Goal: Check status: Check status

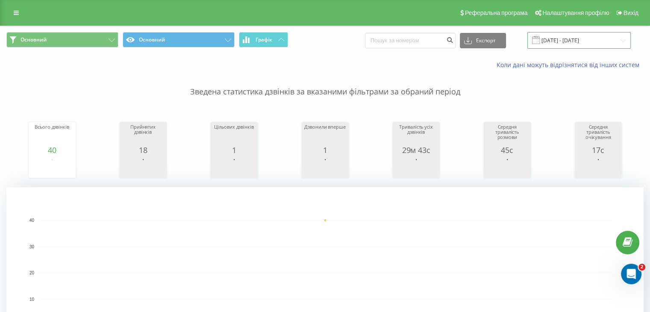
click at [557, 39] on input "18.08.2025 - 18.08.2025" at bounding box center [578, 40] width 103 height 17
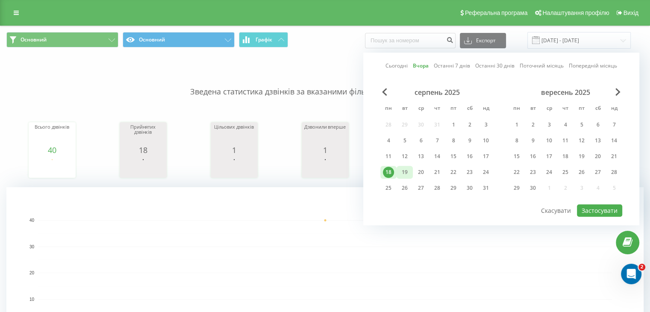
click at [406, 169] on div "19" at bounding box center [404, 172] width 11 height 11
click at [589, 209] on button "Застосувати" at bounding box center [599, 210] width 45 height 12
type input "[DATE] - [DATE]"
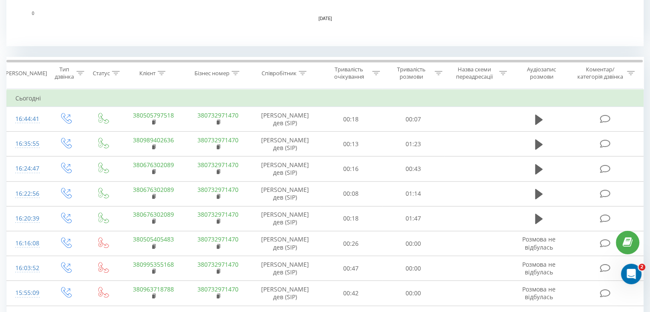
scroll to position [471, 0]
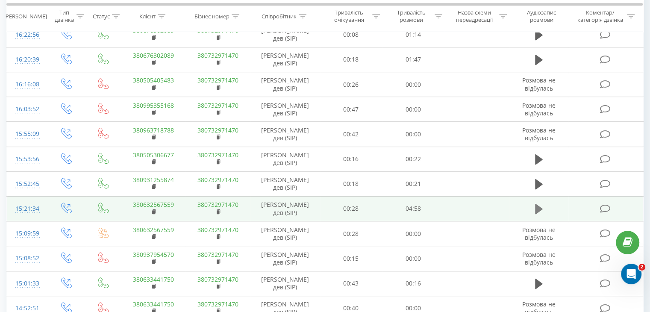
click at [537, 207] on icon at bounding box center [539, 209] width 8 height 10
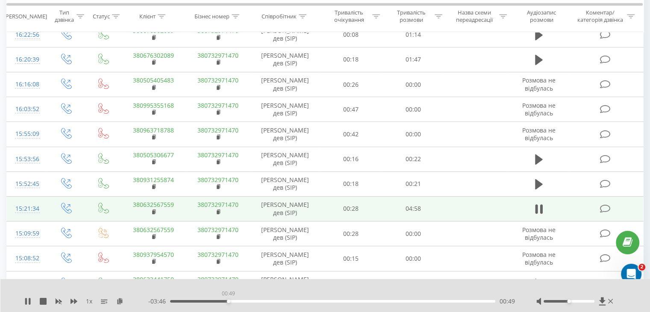
click at [228, 300] on div "00:49" at bounding box center [332, 301] width 325 height 3
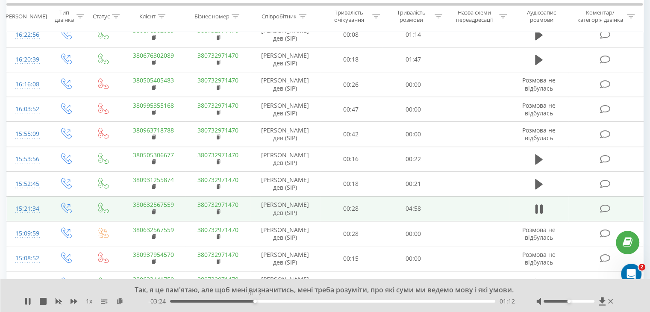
click at [255, 302] on div "01:12" at bounding box center [332, 301] width 325 height 3
click at [267, 302] on div "01:22" at bounding box center [332, 301] width 325 height 3
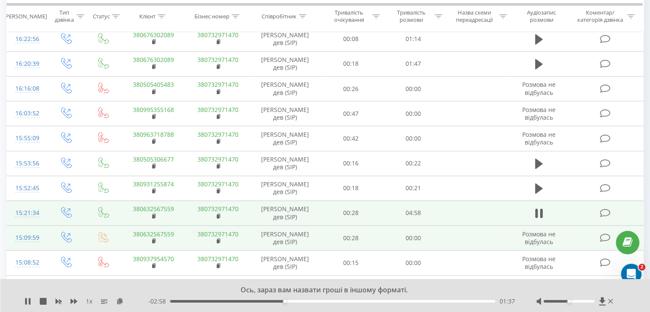
scroll to position [467, 0]
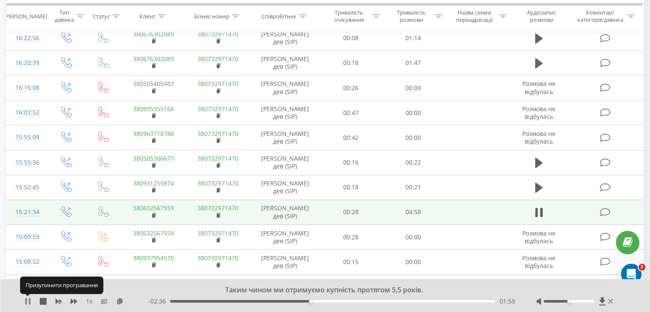
click at [29, 304] on icon at bounding box center [27, 301] width 7 height 7
click at [31, 302] on icon at bounding box center [27, 301] width 7 height 7
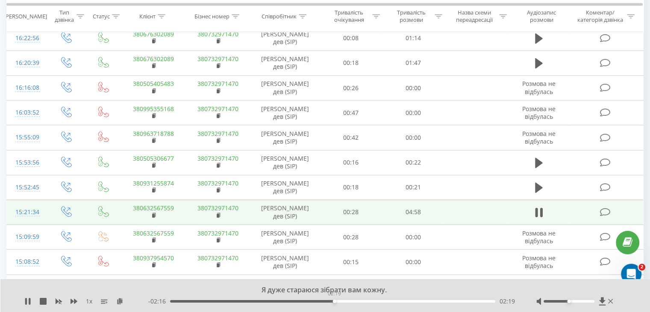
click at [334, 302] on div "02:19" at bounding box center [332, 301] width 325 height 3
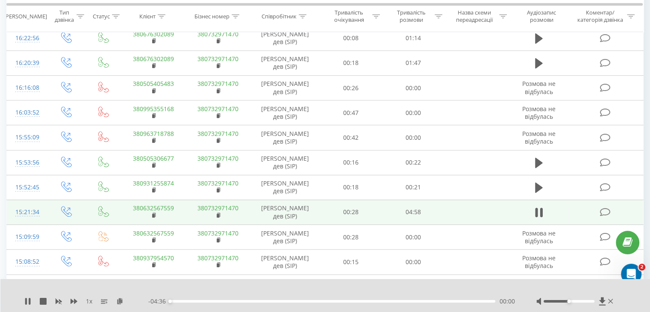
click at [347, 300] on div "00:00" at bounding box center [332, 301] width 325 height 3
click at [374, 300] on div "02:53" at bounding box center [332, 301] width 325 height 3
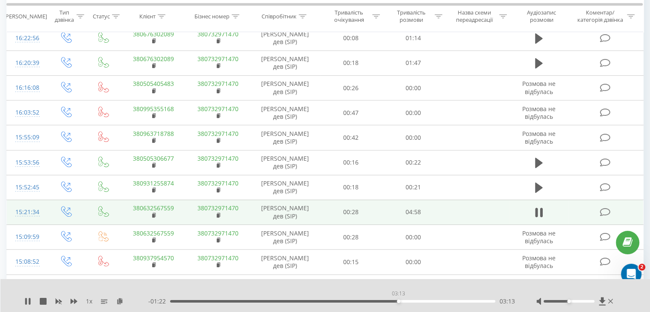
click at [398, 301] on div "03:13" at bounding box center [332, 301] width 325 height 3
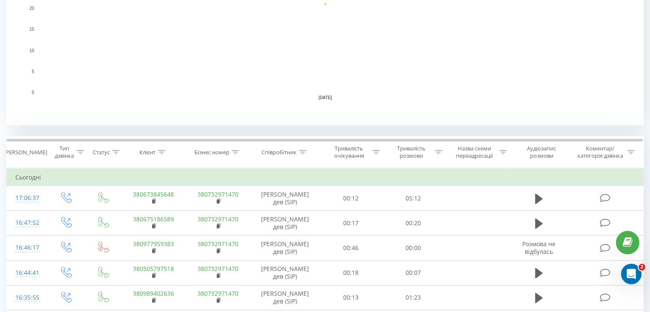
scroll to position [659, 0]
